Goal: Navigation & Orientation: Find specific page/section

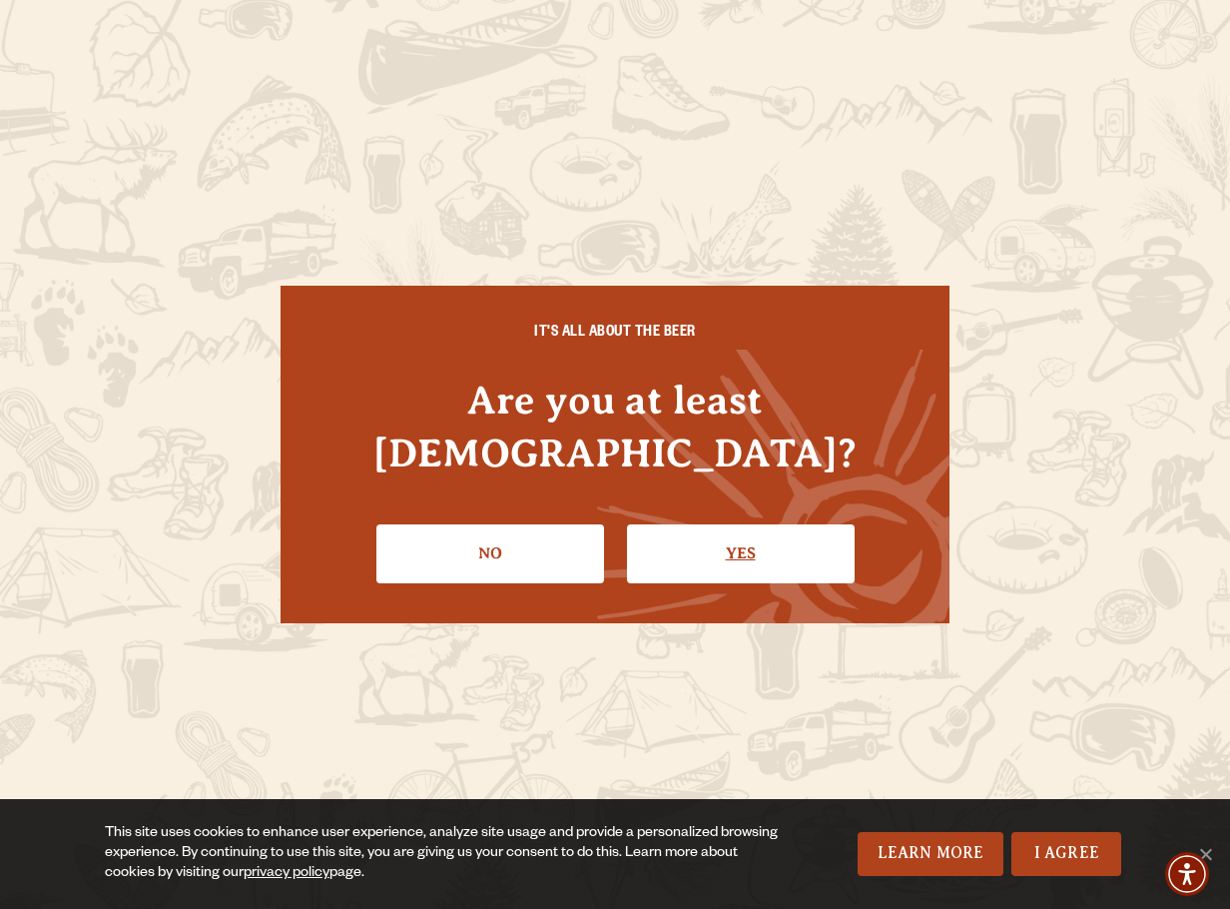
click at [786, 536] on link "Yes" at bounding box center [741, 553] width 228 height 58
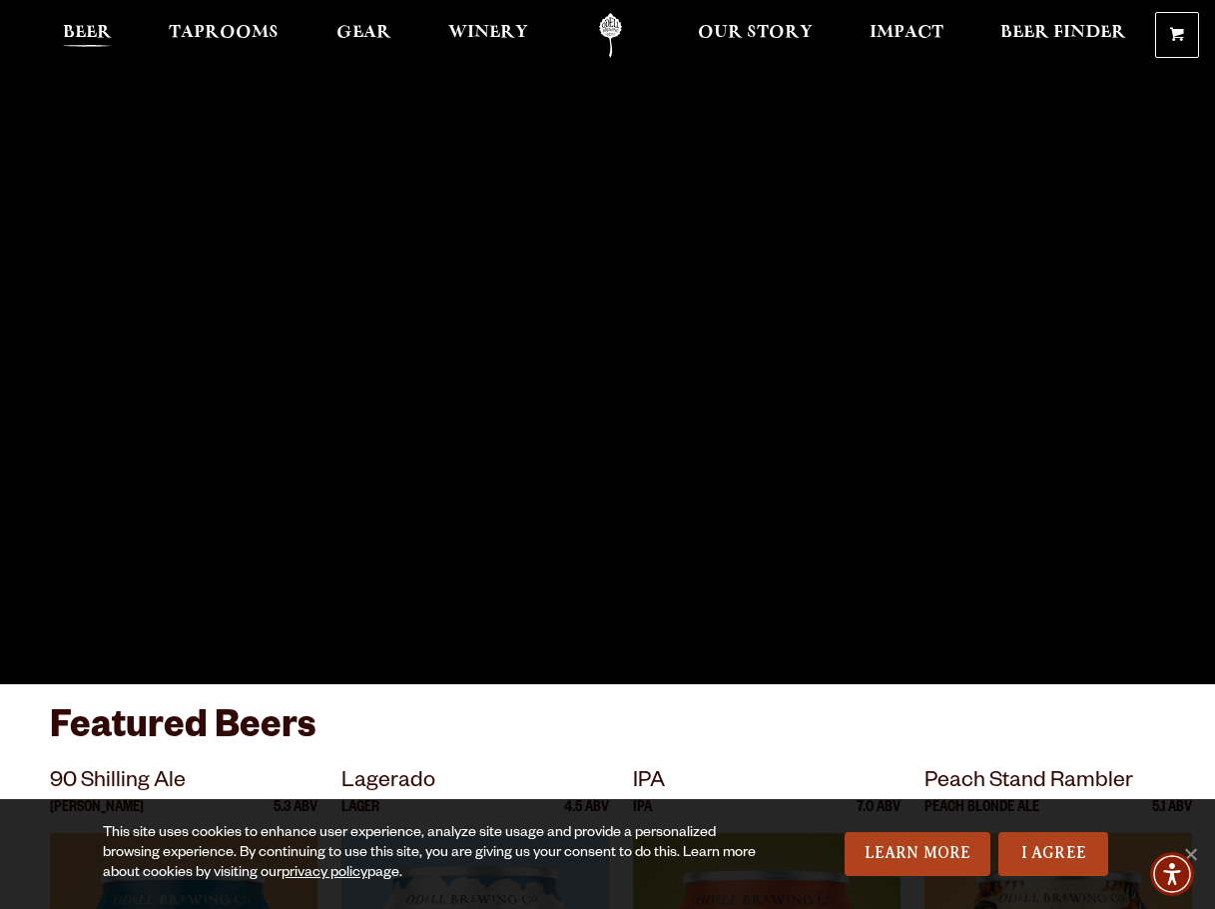
click at [109, 35] on span "Beer" at bounding box center [87, 33] width 49 height 16
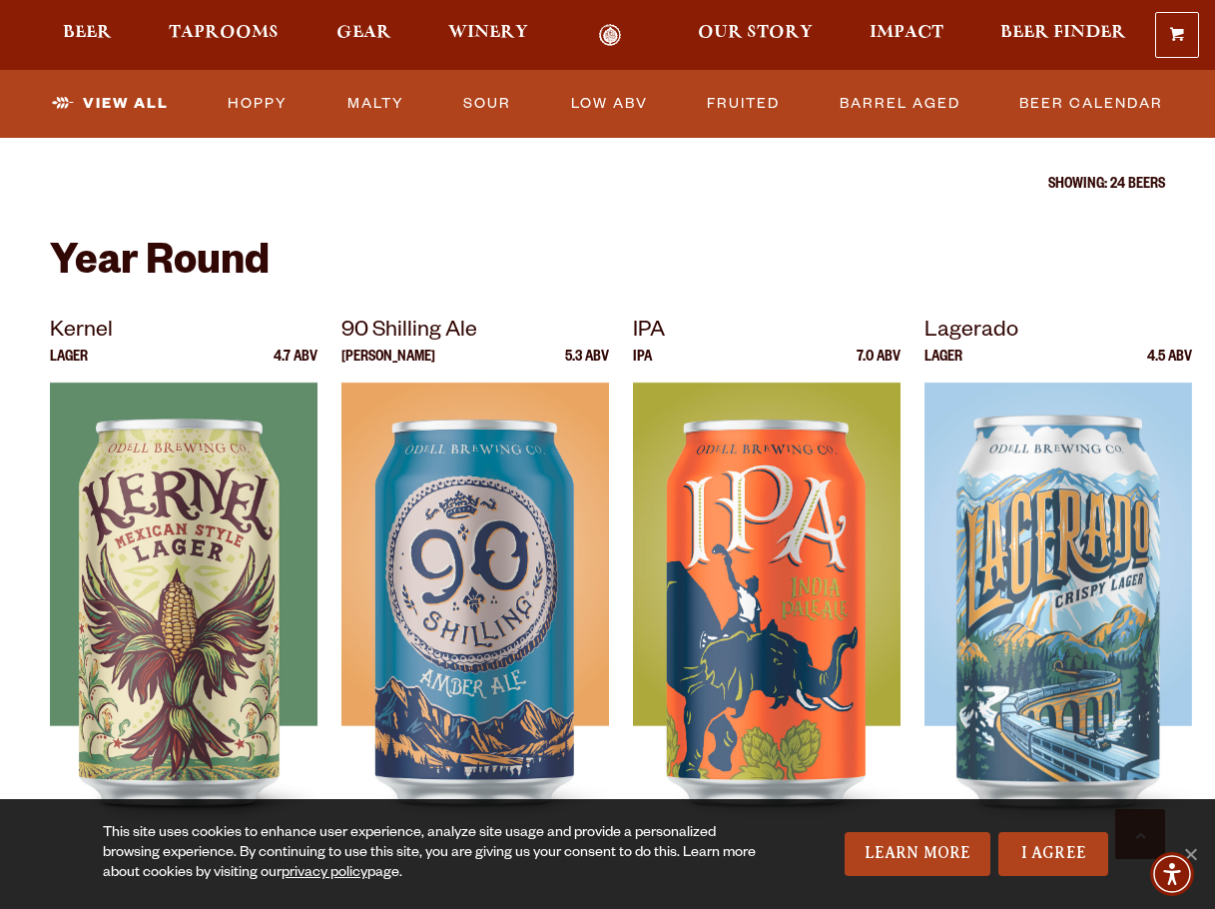
scroll to position [682, 0]
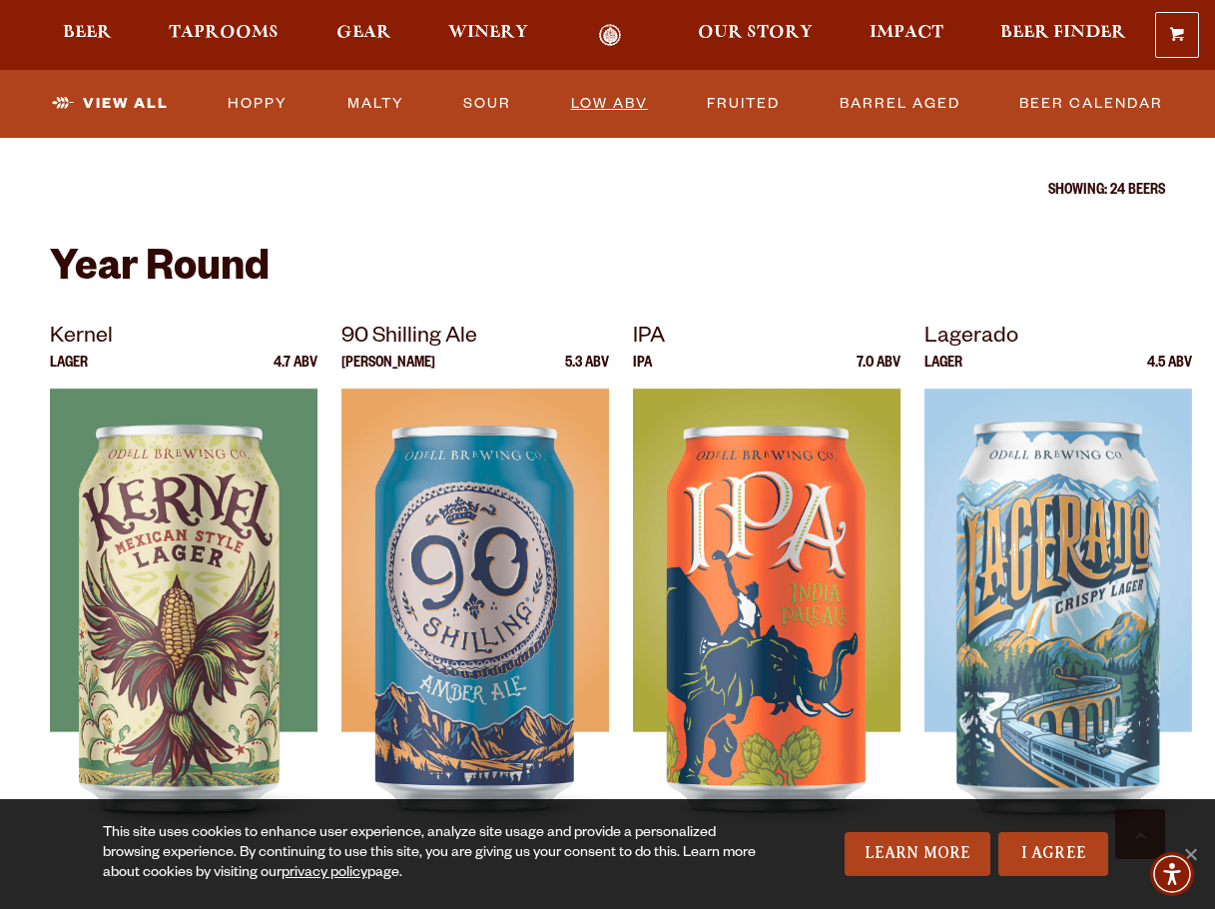
click at [592, 98] on link "Low ABV" at bounding box center [609, 104] width 93 height 46
